Goal: Task Accomplishment & Management: Manage account settings

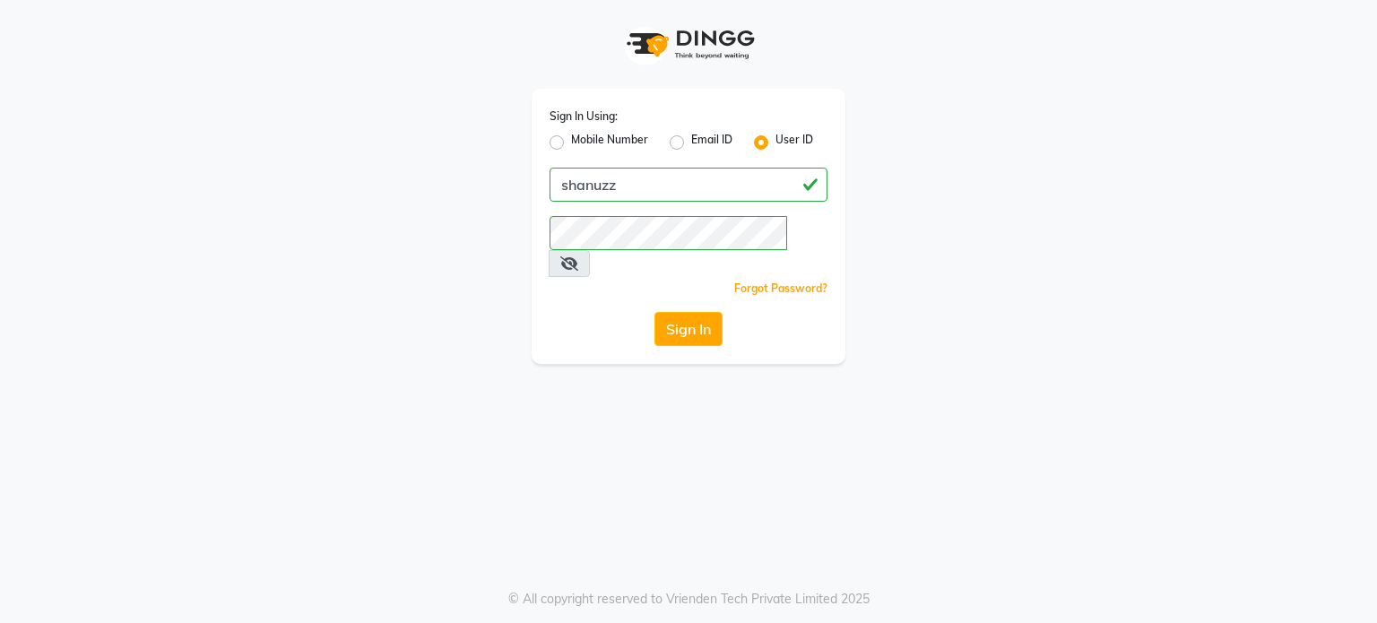
click at [571, 142] on label "Mobile Number" at bounding box center [609, 143] width 77 height 22
click at [571, 142] on input "Mobile Number" at bounding box center [577, 138] width 12 height 12
radio input "true"
radio input "false"
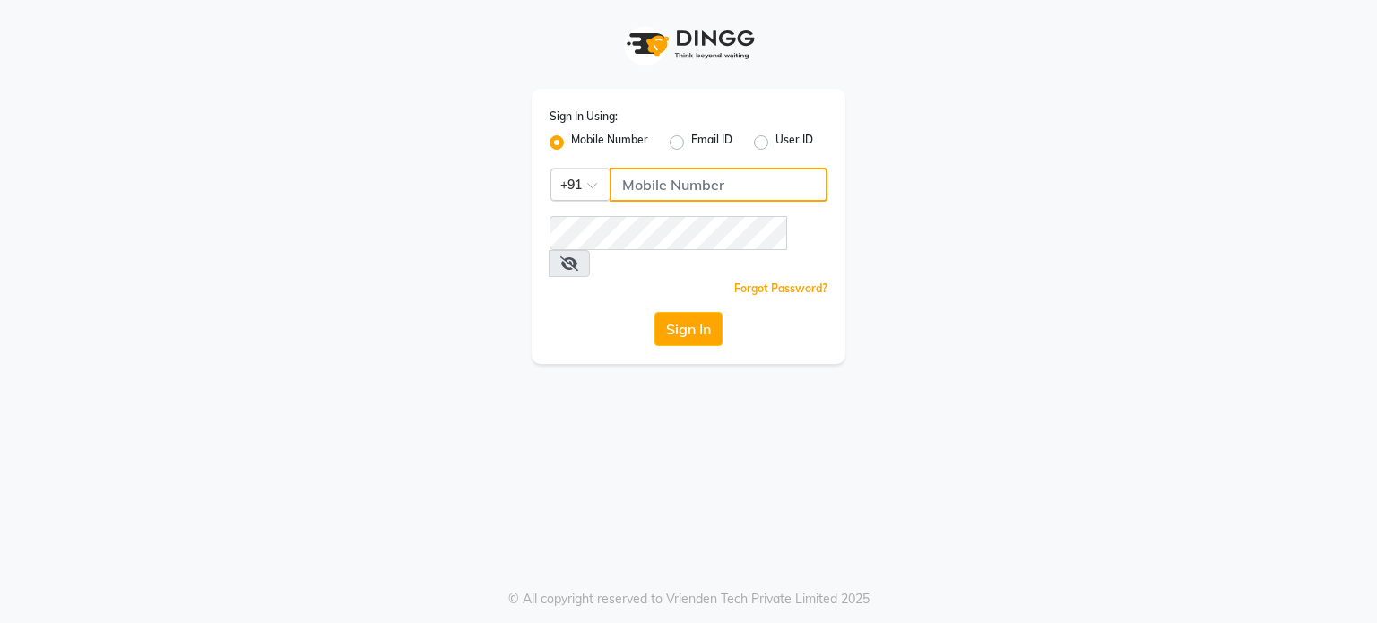
click at [664, 187] on input "Username" at bounding box center [719, 185] width 218 height 34
type input "8118811818"
click at [603, 312] on div "Sign In" at bounding box center [689, 329] width 278 height 34
click at [678, 312] on button "Sign In" at bounding box center [689, 329] width 68 height 34
